Goal: Information Seeking & Learning: Learn about a topic

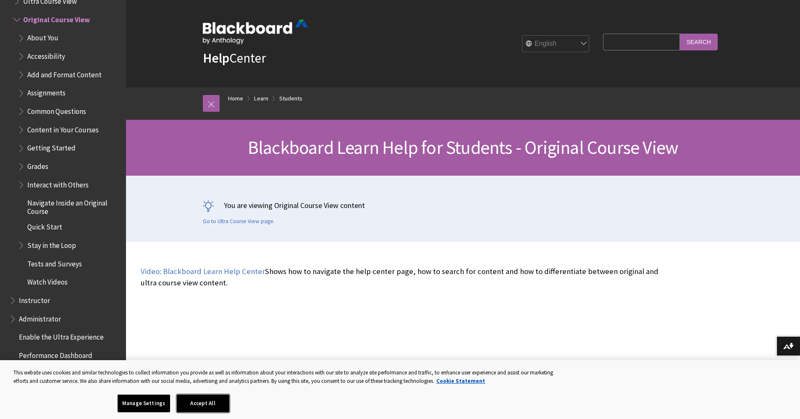
click at [207, 405] on button "Accept All" at bounding box center [203, 403] width 52 height 18
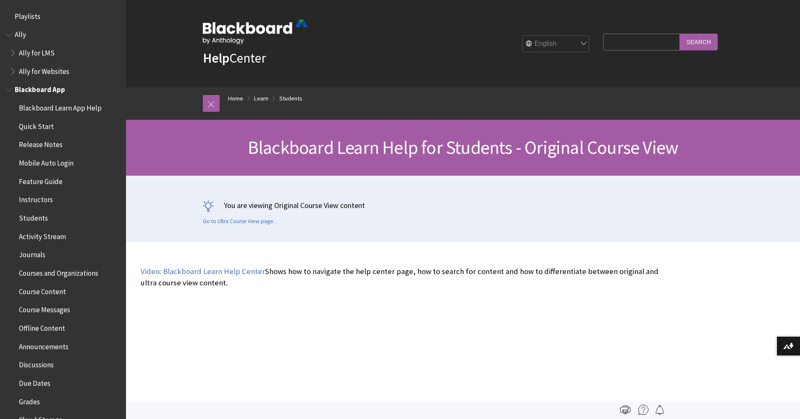
click at [8, 91] on span "Book outline for Blackboard App Help" at bounding box center [9, 88] width 9 height 10
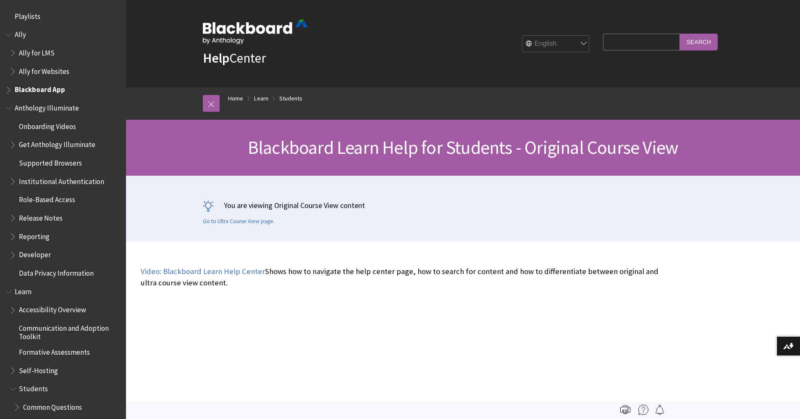
scroll to position [196, 0]
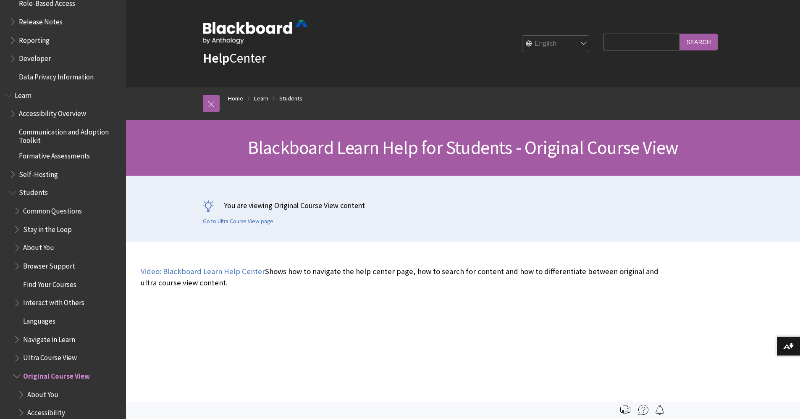
click at [12, 193] on span "Book outline for Blackboard Learn Help" at bounding box center [13, 191] width 9 height 10
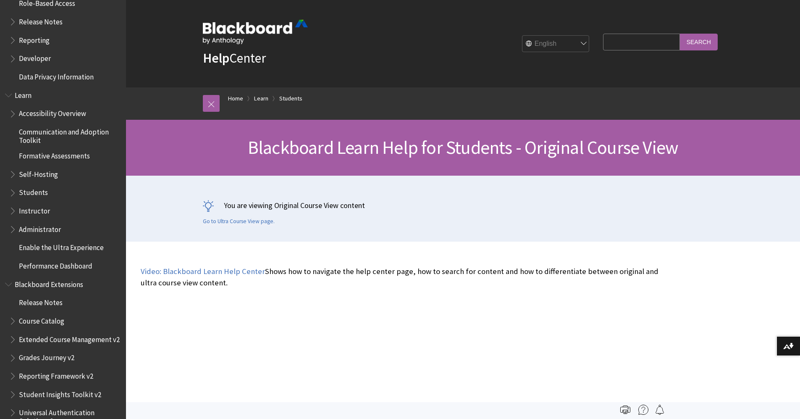
click at [12, 193] on span "Book outline for Blackboard Learn Help" at bounding box center [13, 191] width 9 height 10
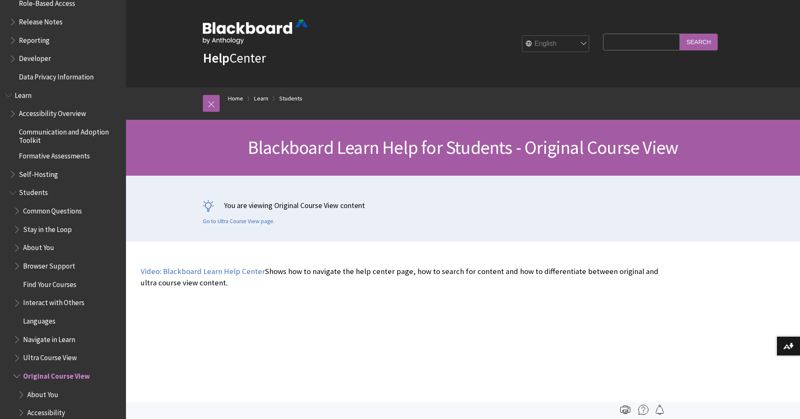
click at [62, 285] on span "Find Your Courses" at bounding box center [49, 282] width 53 height 11
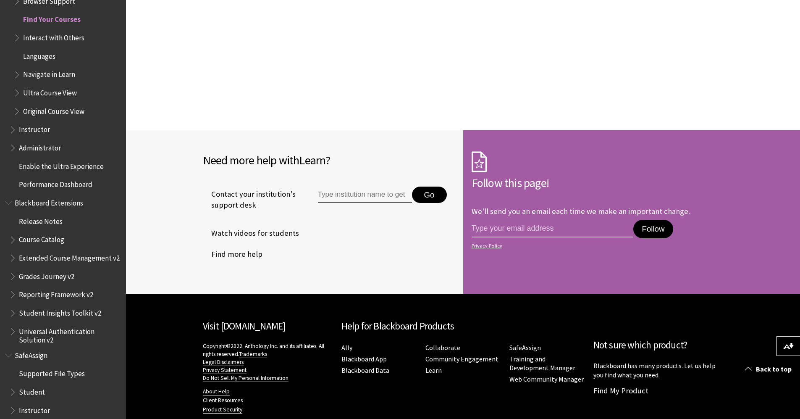
scroll to position [803, 0]
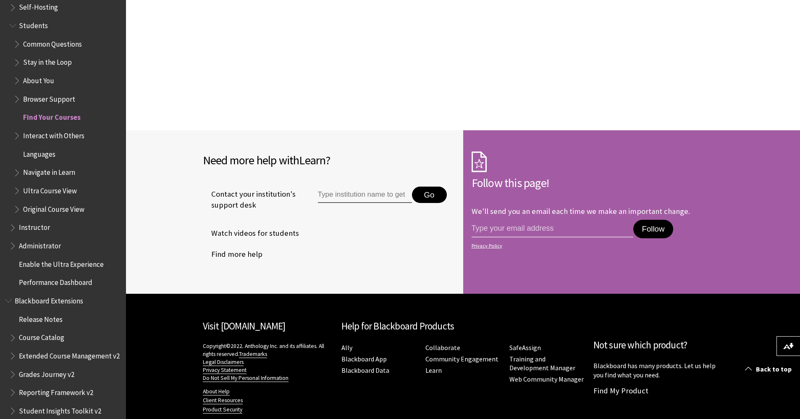
click at [13, 228] on span "Book outline for Blackboard Learn Help" at bounding box center [13, 225] width 9 height 10
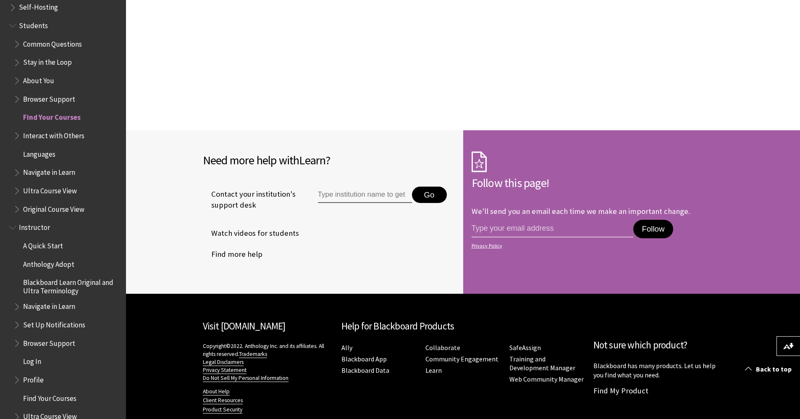
scroll to position [901, 0]
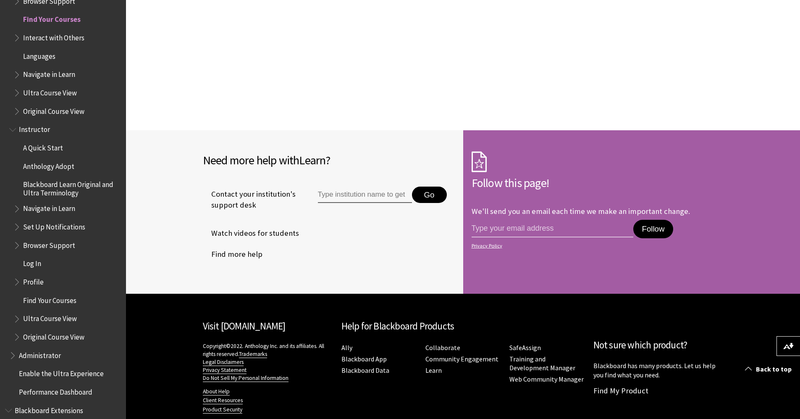
click at [18, 227] on span "Book outline for Blackboard Learn Help" at bounding box center [17, 225] width 9 height 10
click at [48, 245] on span "Notification Settings" at bounding box center [59, 243] width 64 height 11
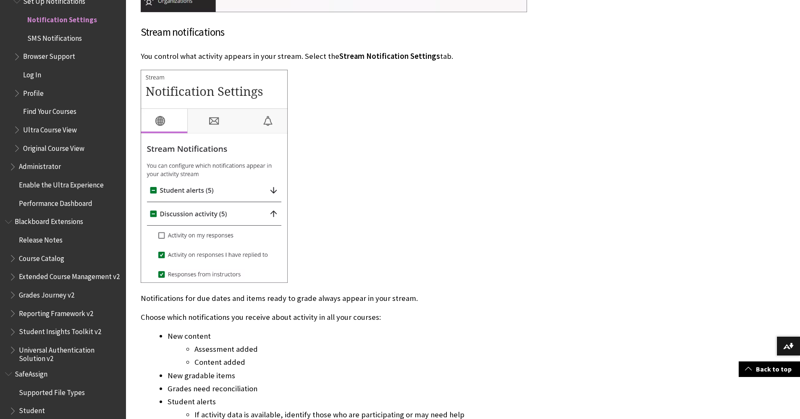
scroll to position [980, 0]
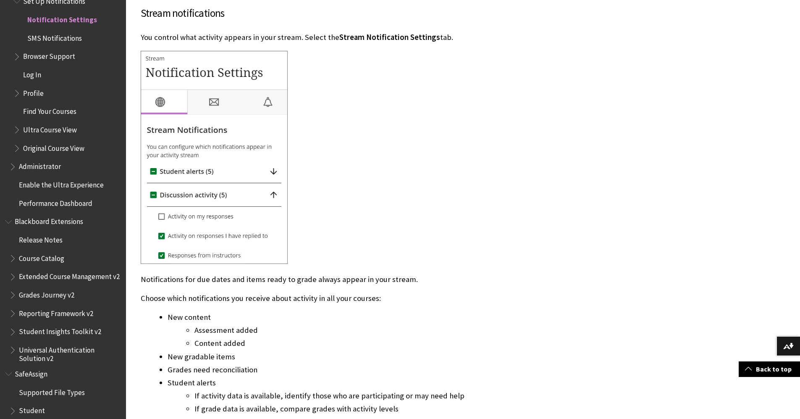
click at [274, 172] on img at bounding box center [214, 157] width 147 height 213
click at [173, 174] on img at bounding box center [214, 157] width 147 height 213
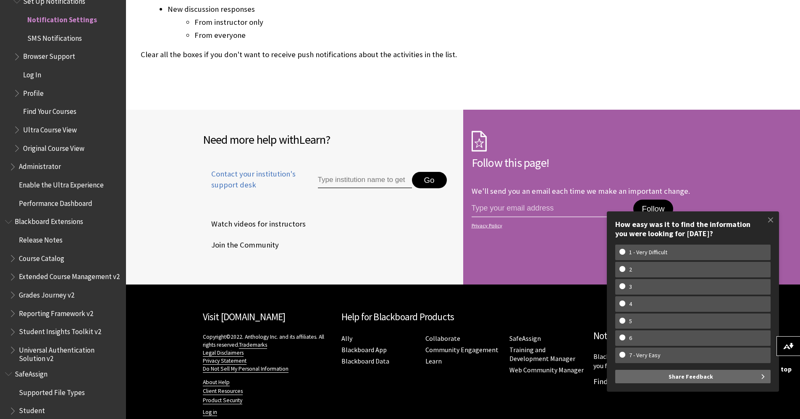
scroll to position [2649, 0]
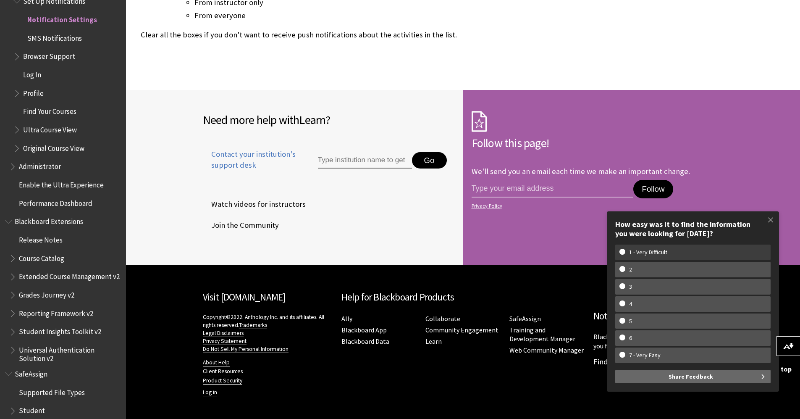
click at [728, 256] on label "1 - Very Difficult" at bounding box center [692, 252] width 155 height 16
click at [625, 254] on input "1 - Very Difficult" at bounding box center [621, 251] width 5 height 5
radio input "true"
click at [772, 221] on span at bounding box center [771, 220] width 18 height 18
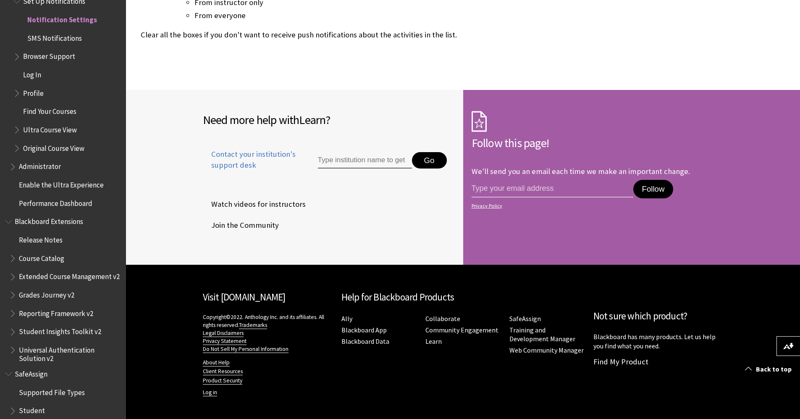
scroll to position [993, 0]
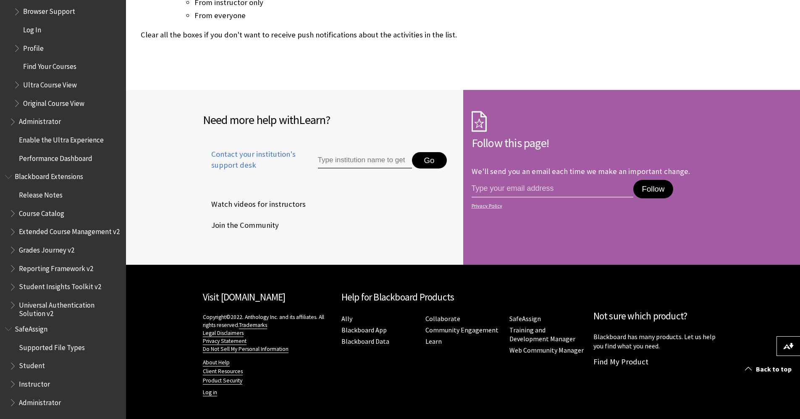
click at [13, 385] on span "Book outline for Blackboard SafeAssign" at bounding box center [13, 382] width 9 height 10
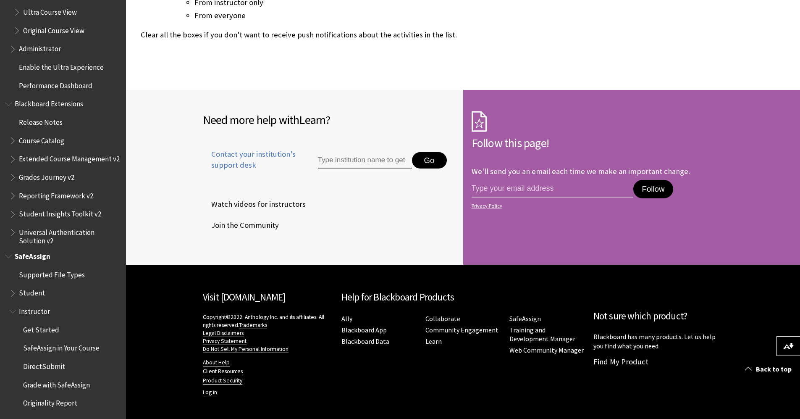
scroll to position [1042, 0]
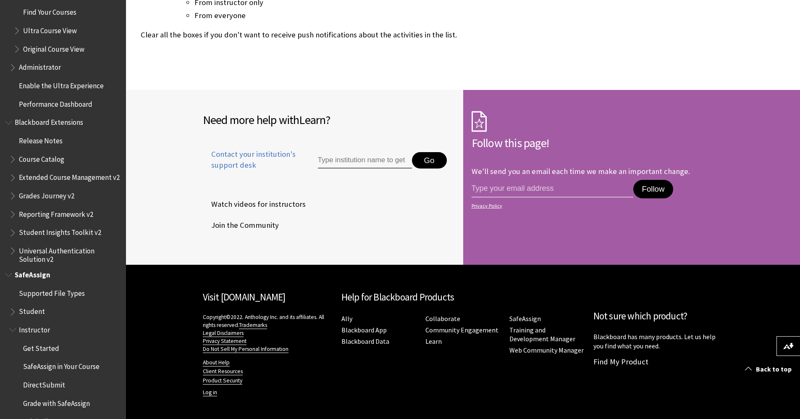
click at [13, 160] on span "Book outline for Blackboard Extensions" at bounding box center [13, 157] width 9 height 10
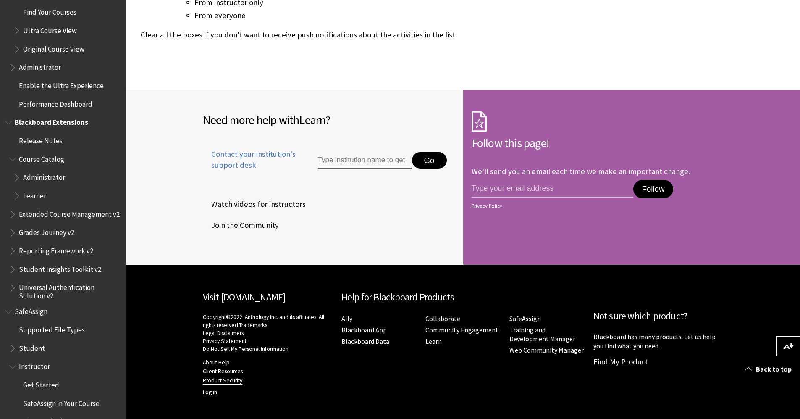
click at [40, 197] on span "Learner" at bounding box center [34, 194] width 23 height 11
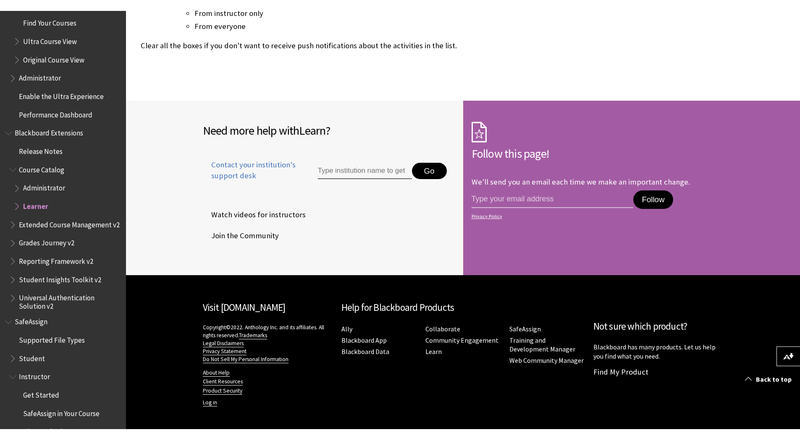
scroll to position [2628, 0]
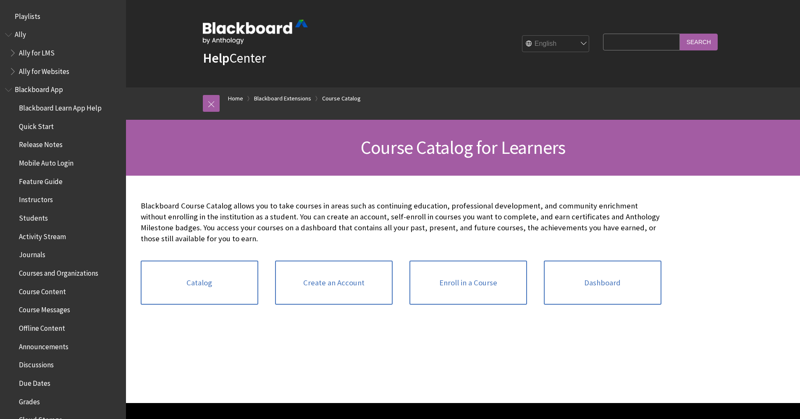
scroll to position [859, 0]
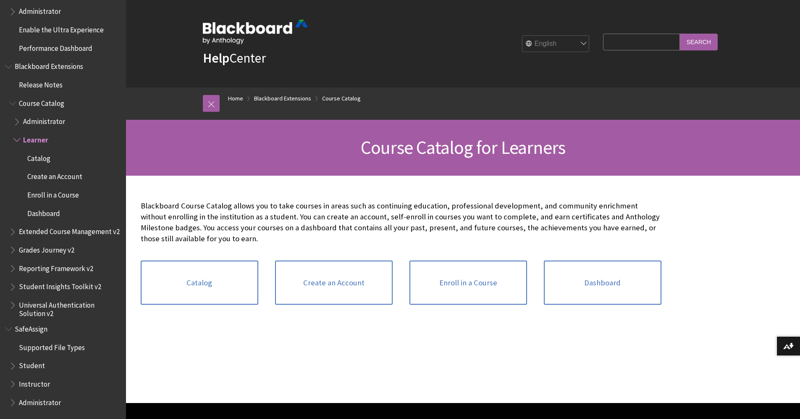
click at [16, 134] on span "Book outline for Blackboard Extensions" at bounding box center [17, 138] width 9 height 10
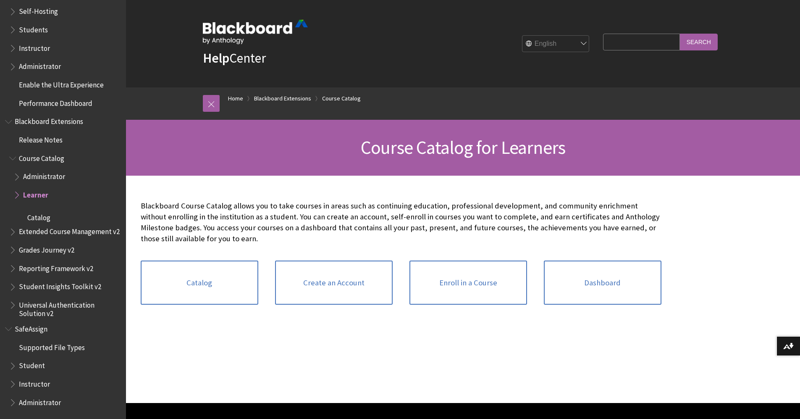
scroll to position [786, 0]
click at [16, 188] on span "Book outline for Blackboard Extensions" at bounding box center [17, 193] width 9 height 10
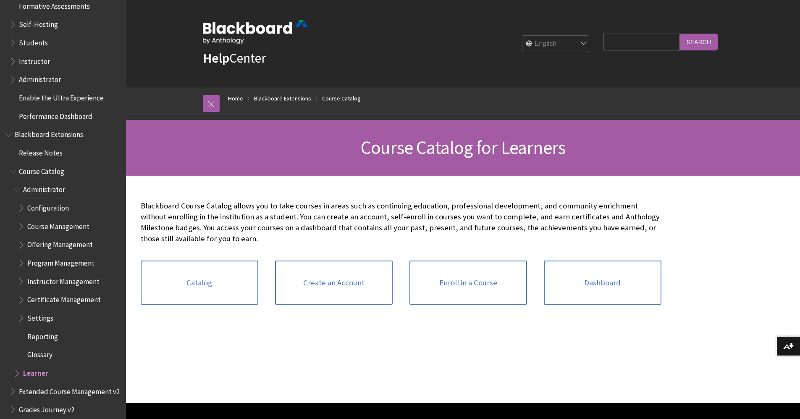
click at [21, 279] on span "Book outline for Blackboard Extensions" at bounding box center [22, 279] width 9 height 10
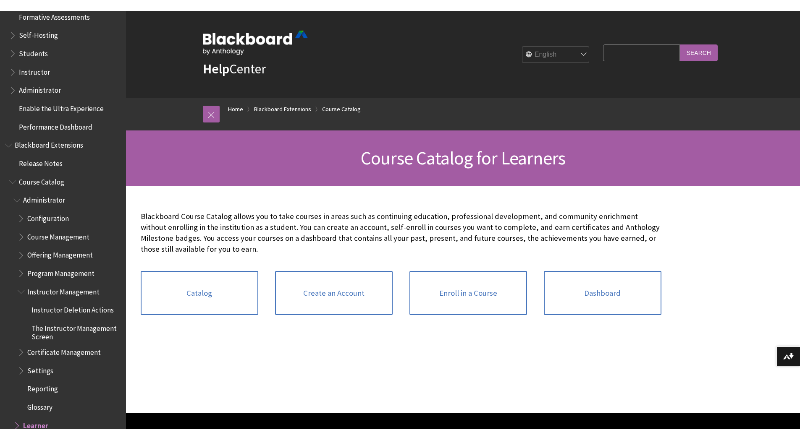
scroll to position [883, 0]
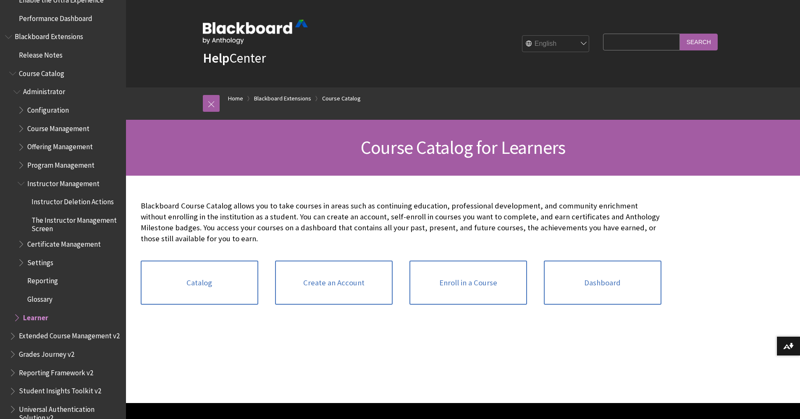
click at [45, 227] on span "The Instructor Management Screen" at bounding box center [75, 223] width 89 height 20
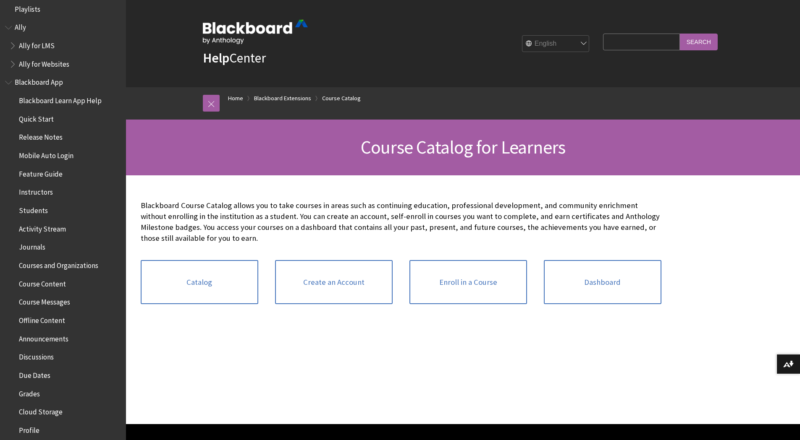
scroll to position [0, 0]
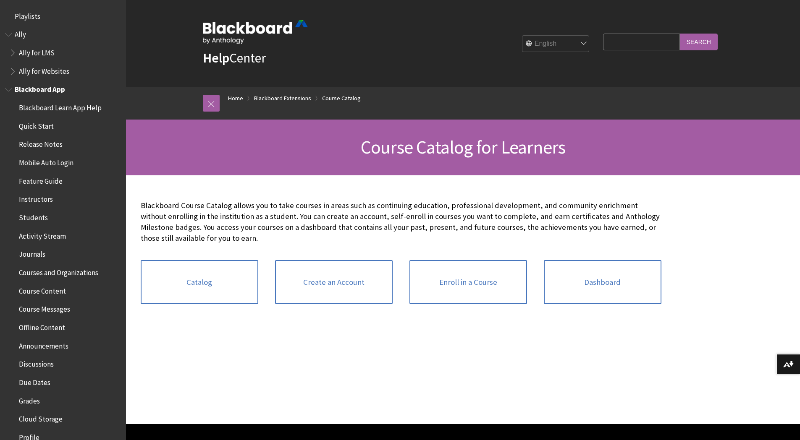
click at [8, 89] on span "Book outline for Blackboard App Help" at bounding box center [9, 88] width 9 height 10
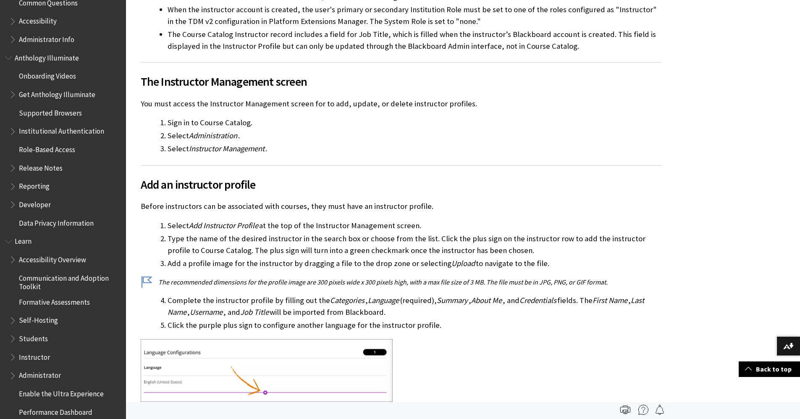
scroll to position [588, 0]
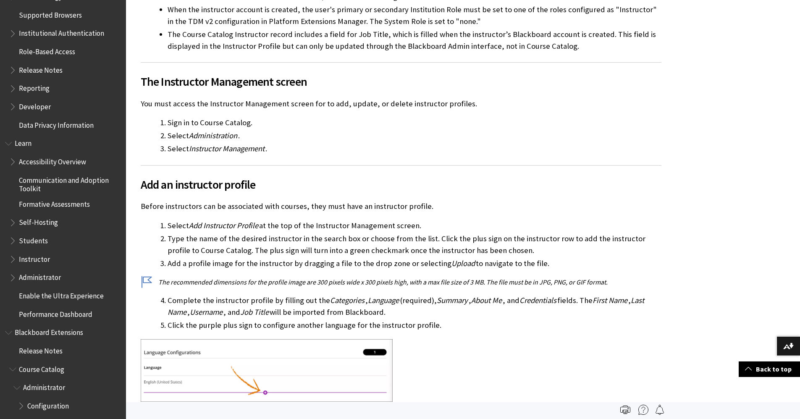
click at [7, 333] on span "Book outline for Blackboard Extensions" at bounding box center [9, 330] width 9 height 10
click at [6, 352] on span "Book outline for Blackboard SafeAssign" at bounding box center [9, 348] width 9 height 10
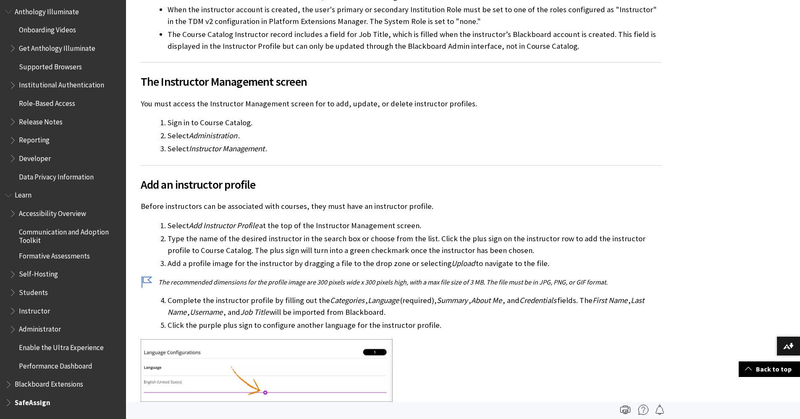
scroll to position [536, 0]
click at [10, 195] on span "Book outline for Blackboard Learn Help" at bounding box center [9, 193] width 9 height 10
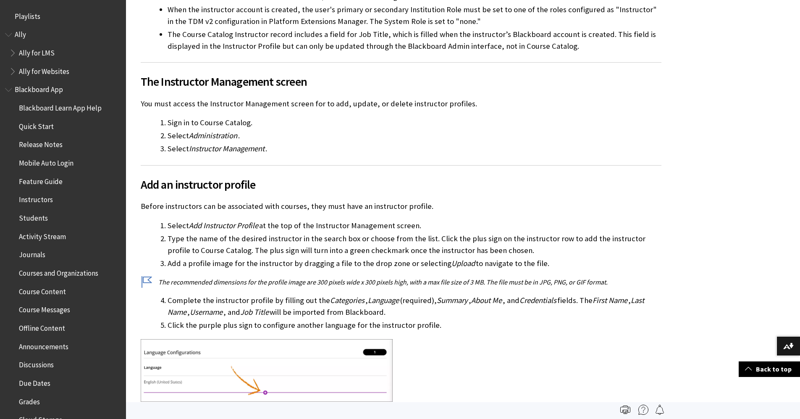
scroll to position [0, 0]
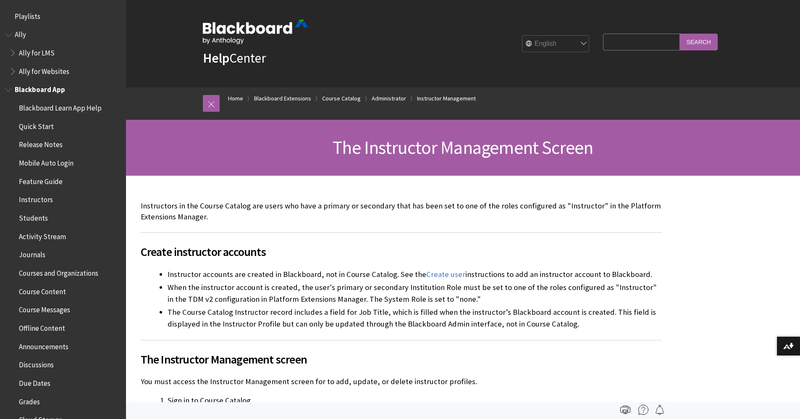
click at [10, 92] on span "Book outline for Blackboard App Help" at bounding box center [9, 88] width 9 height 10
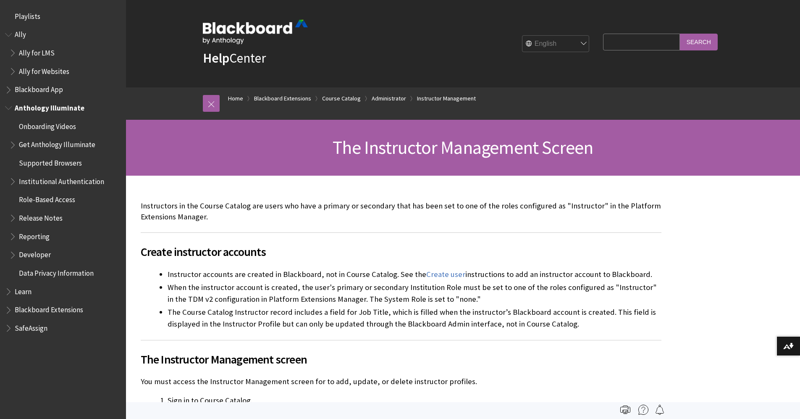
click at [8, 108] on span "Book outline for Anthology Illuminate" at bounding box center [9, 106] width 9 height 10
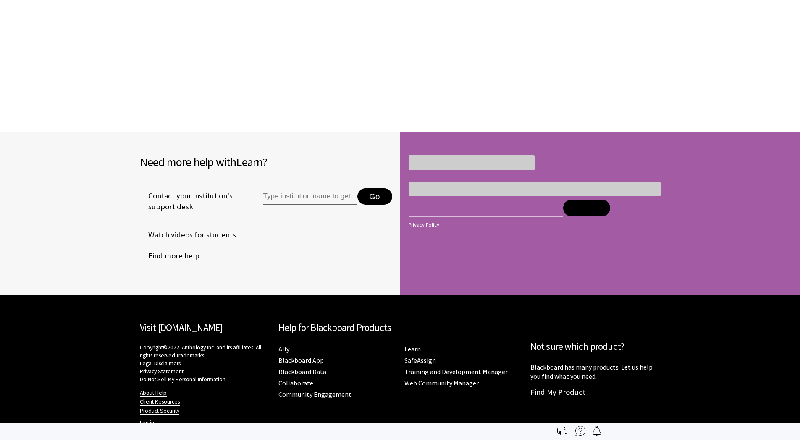
scroll to position [901, 0]
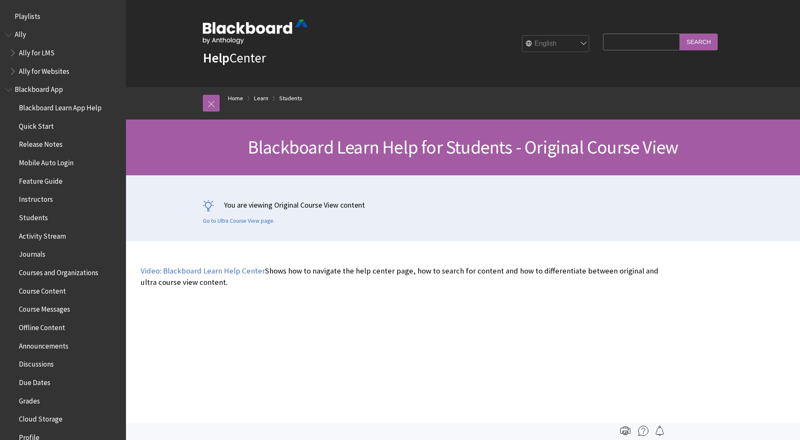
scroll to position [992, 0]
